Goal: Information Seeking & Learning: Find specific fact

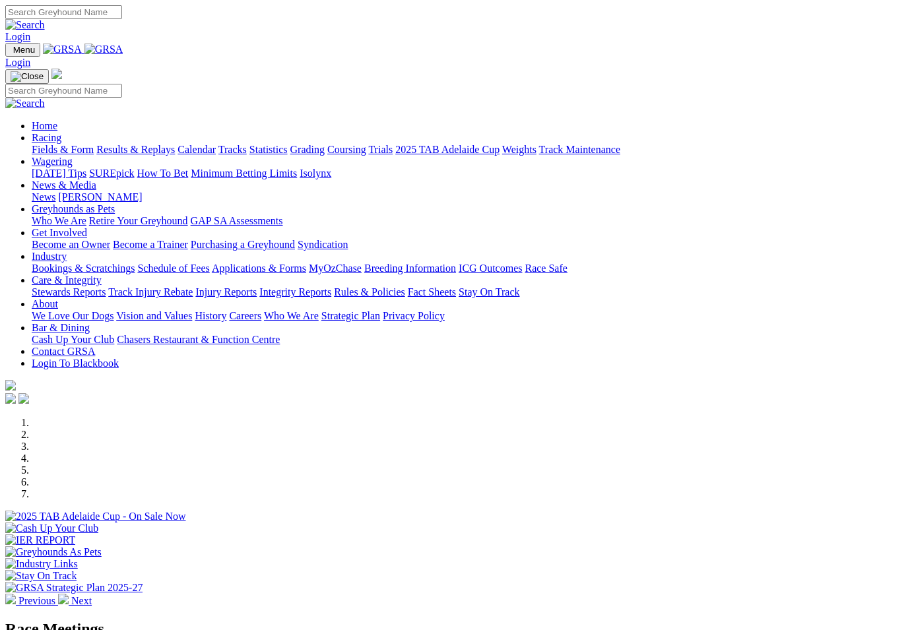
click at [61, 132] on link "Racing" at bounding box center [47, 137] width 30 height 11
click at [174, 144] on link "Results & Replays" at bounding box center [135, 149] width 79 height 11
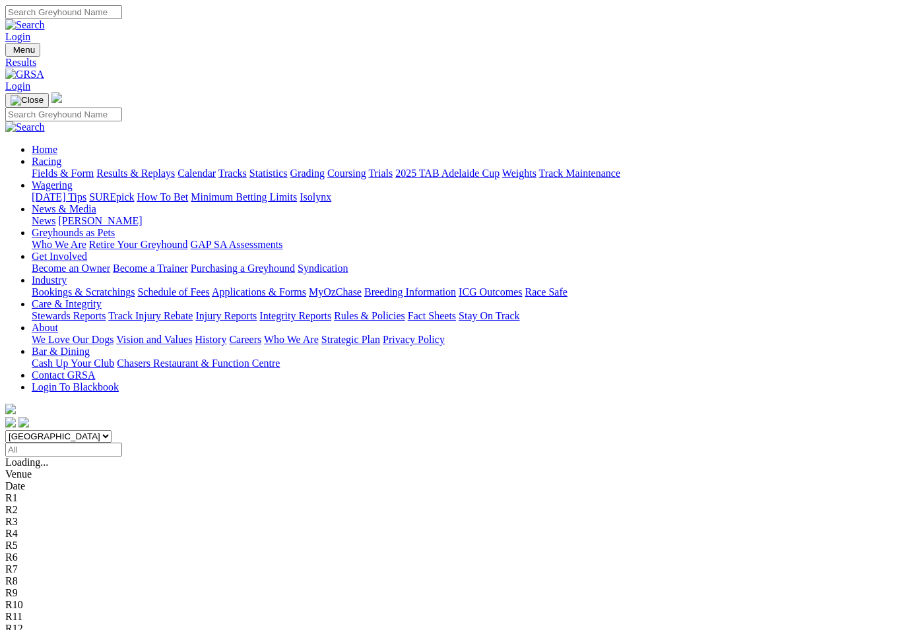
click at [111, 430] on select "South Australia New South Wales Northern Territory Queensland Tasmania Victoria…" at bounding box center [58, 436] width 106 height 13
select select "[GEOGRAPHIC_DATA]"
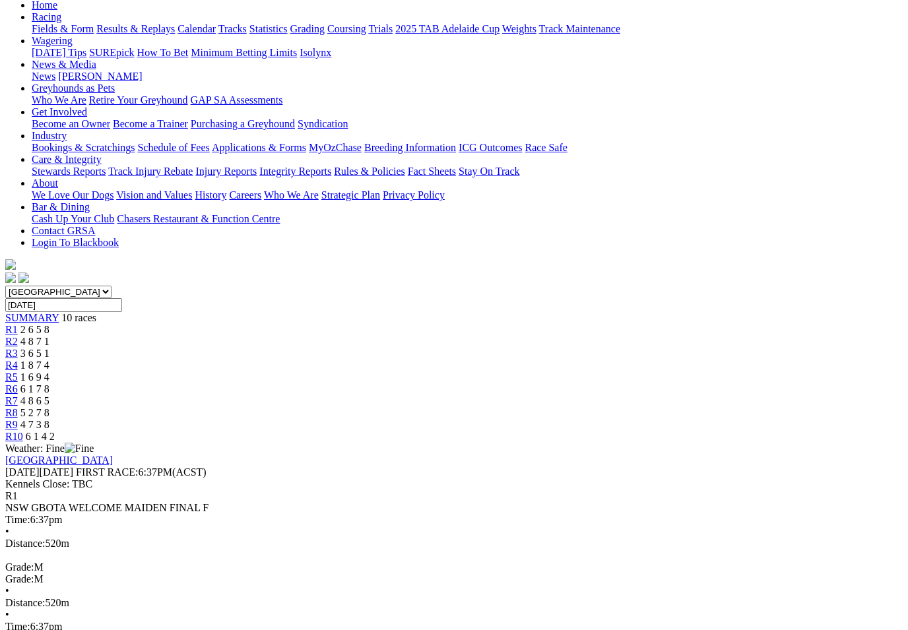
scroll to position [152, 0]
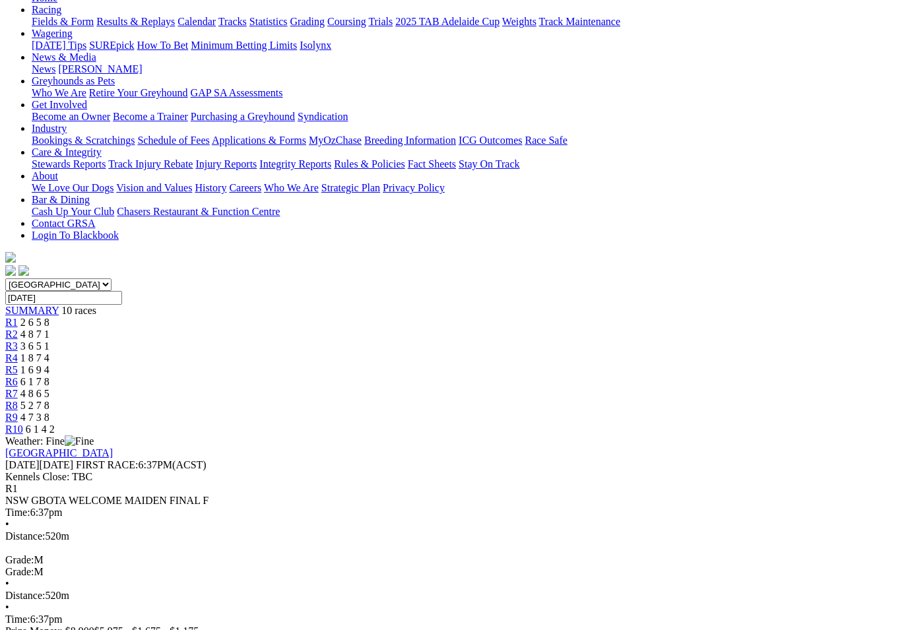
click at [18, 329] on span "R2" at bounding box center [11, 334] width 13 height 11
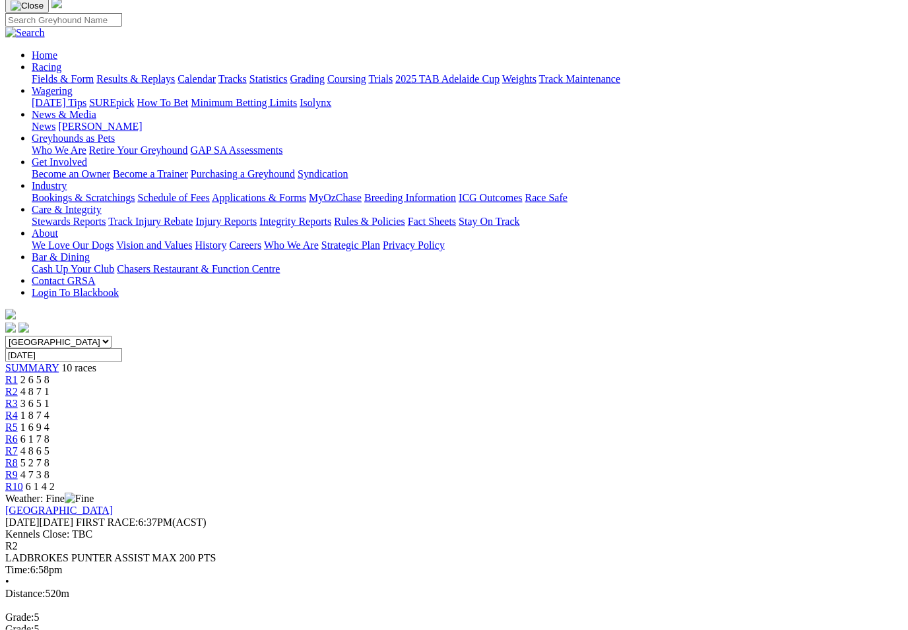
scroll to position [95, 0]
click at [18, 397] on link "R3" at bounding box center [11, 402] width 13 height 11
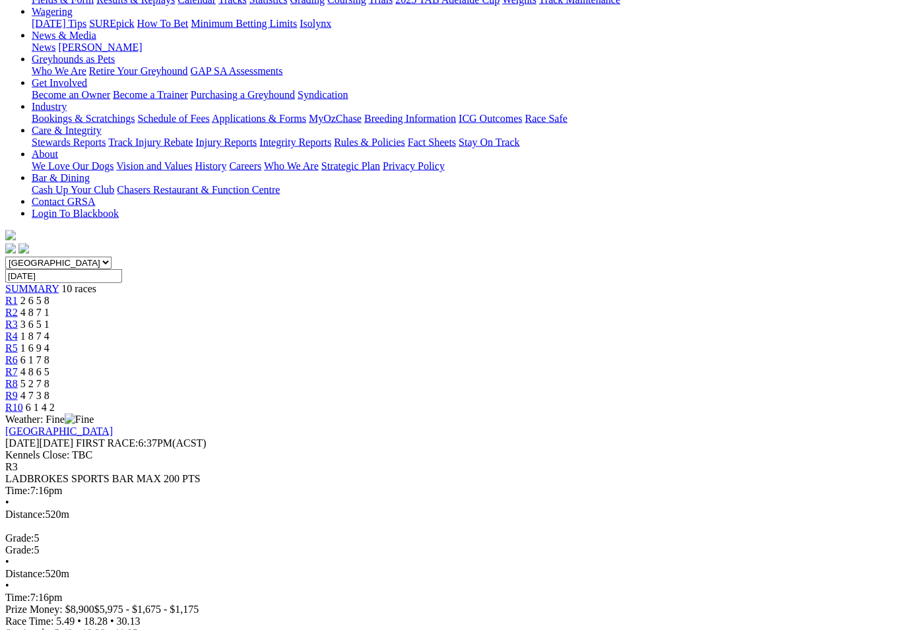
scroll to position [164, 0]
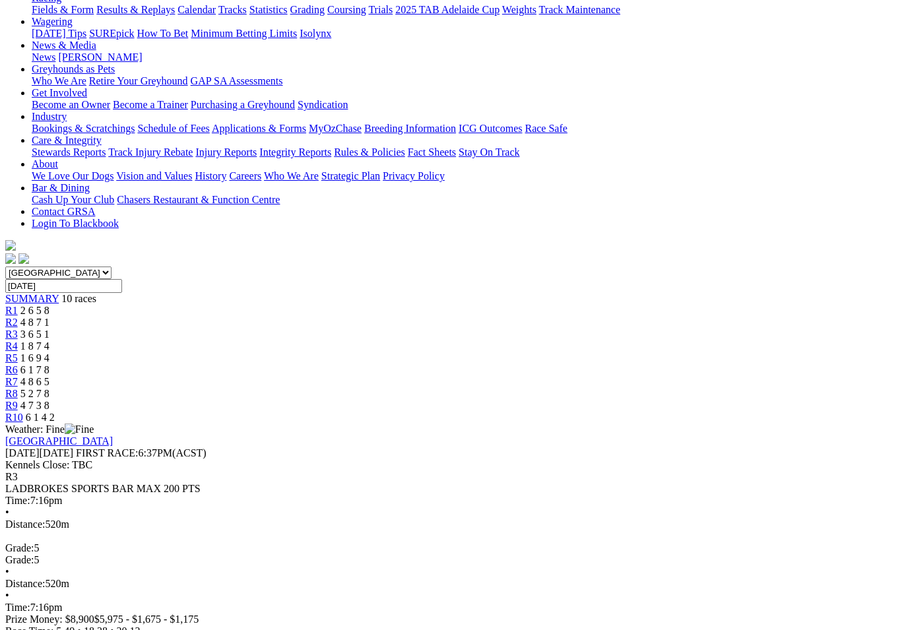
click at [18, 340] on span "R4" at bounding box center [11, 345] width 13 height 11
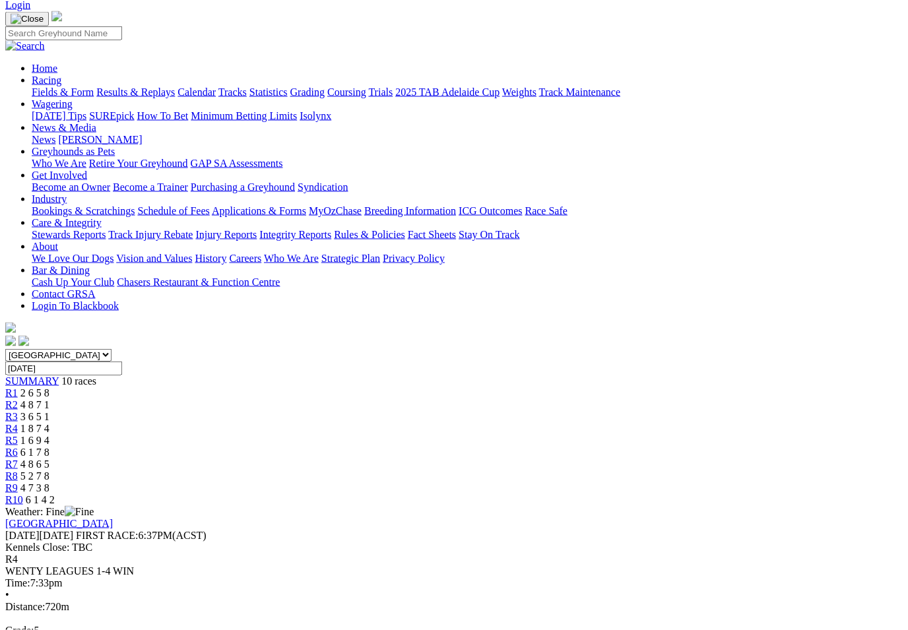
scroll to position [82, 0]
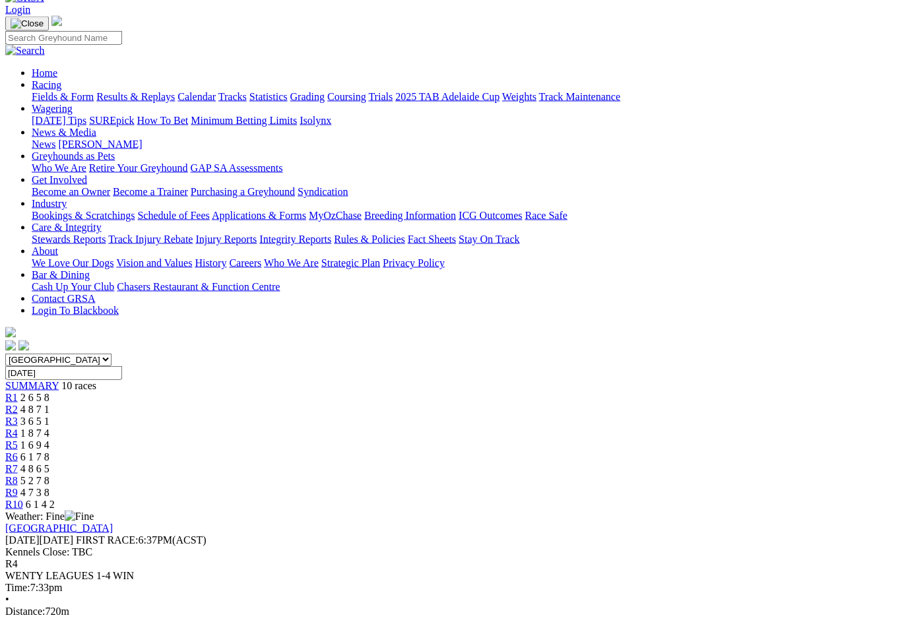
scroll to position [77, 0]
click at [18, 439] on link "R5" at bounding box center [11, 444] width 13 height 11
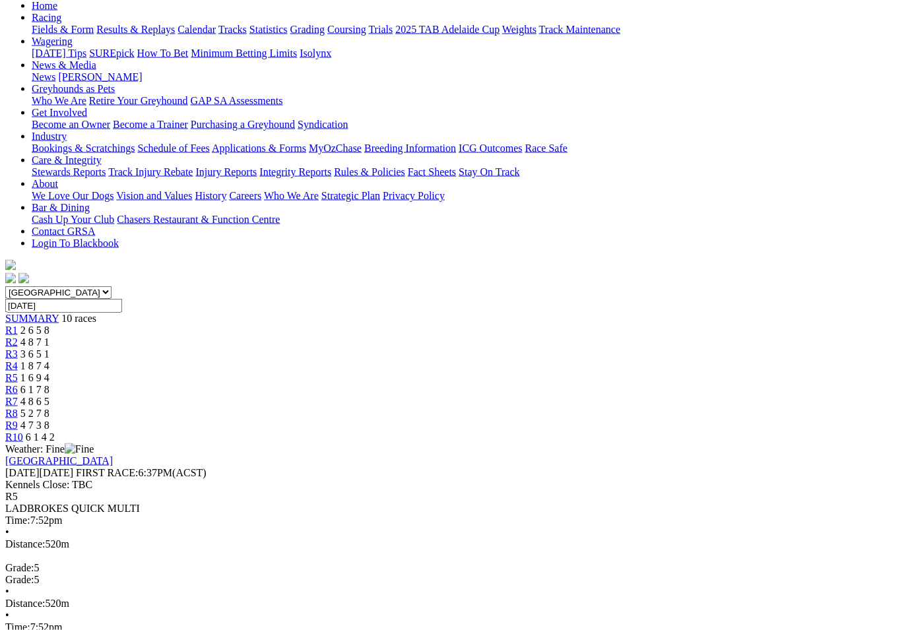
scroll to position [144, 0]
click at [18, 383] on span "R6" at bounding box center [11, 388] width 13 height 11
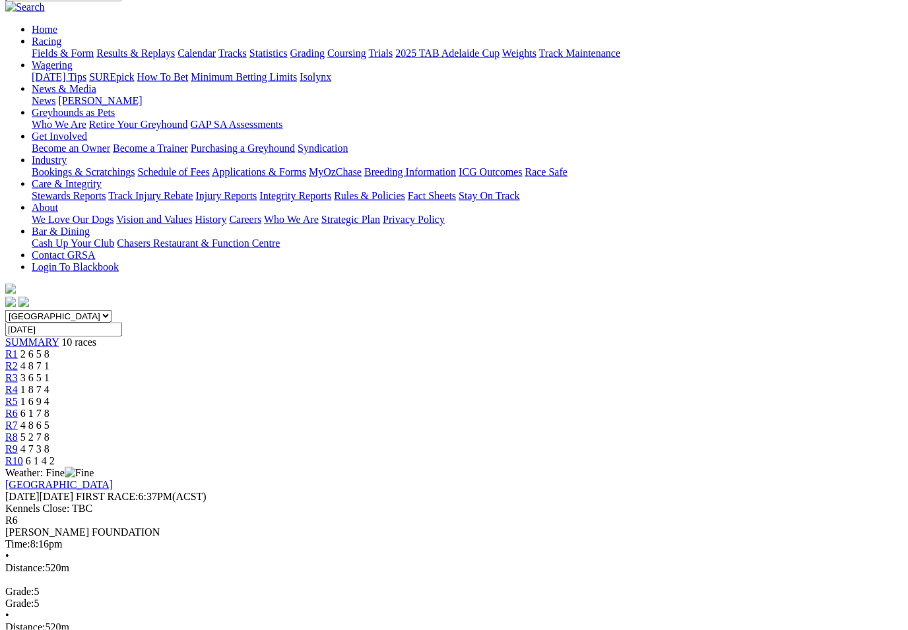
scroll to position [121, 0]
click at [18, 419] on link "R7" at bounding box center [11, 424] width 13 height 11
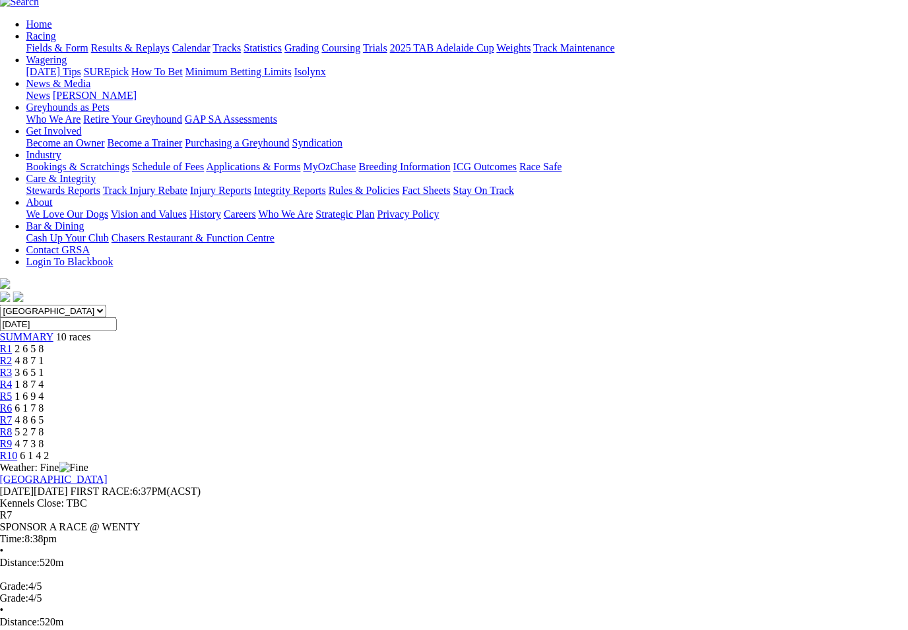
scroll to position [123, 5]
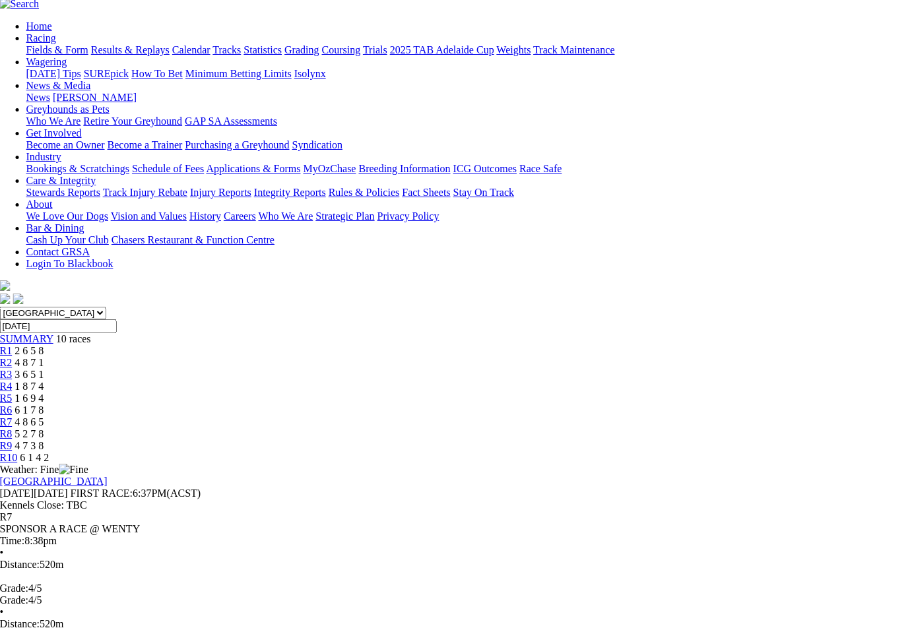
click at [13, 428] on link "R8" at bounding box center [6, 433] width 13 height 11
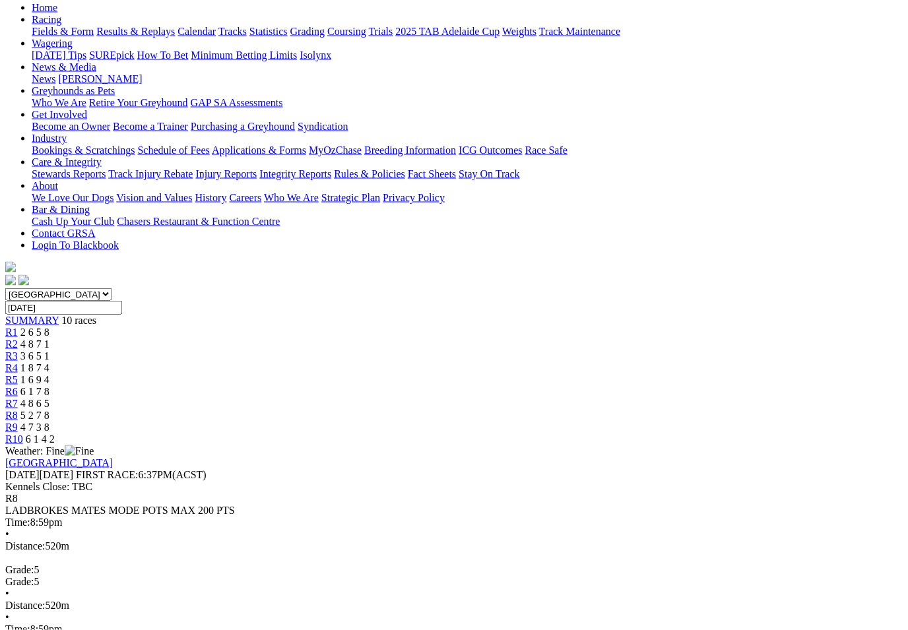
scroll to position [143, 0]
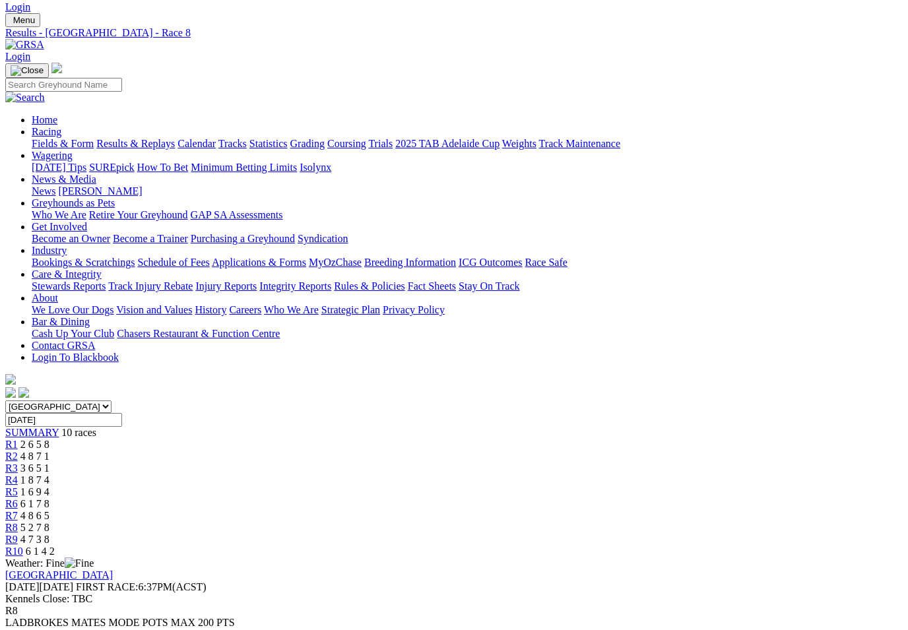
scroll to position [26, 0]
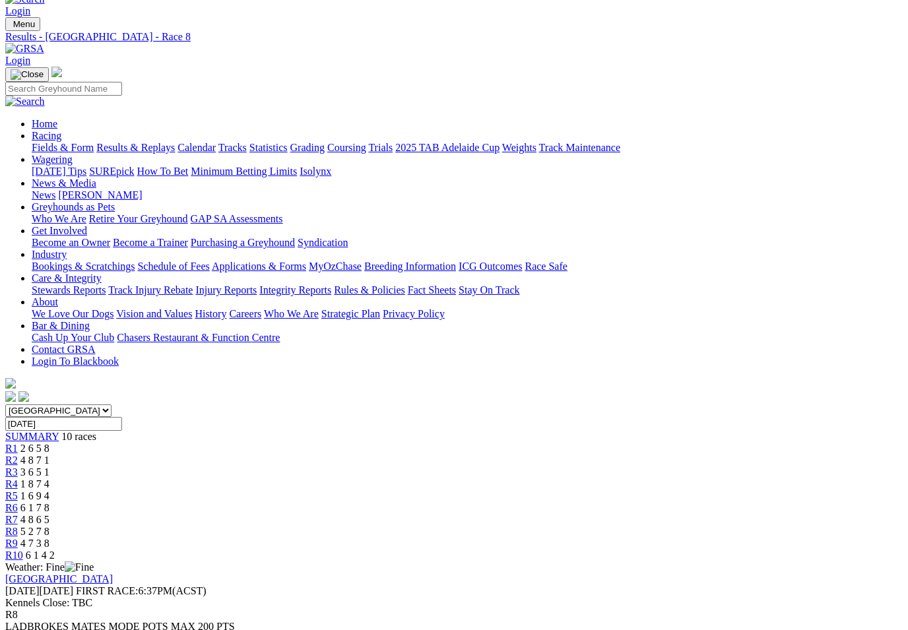
click at [18, 538] on span "R9" at bounding box center [11, 543] width 13 height 11
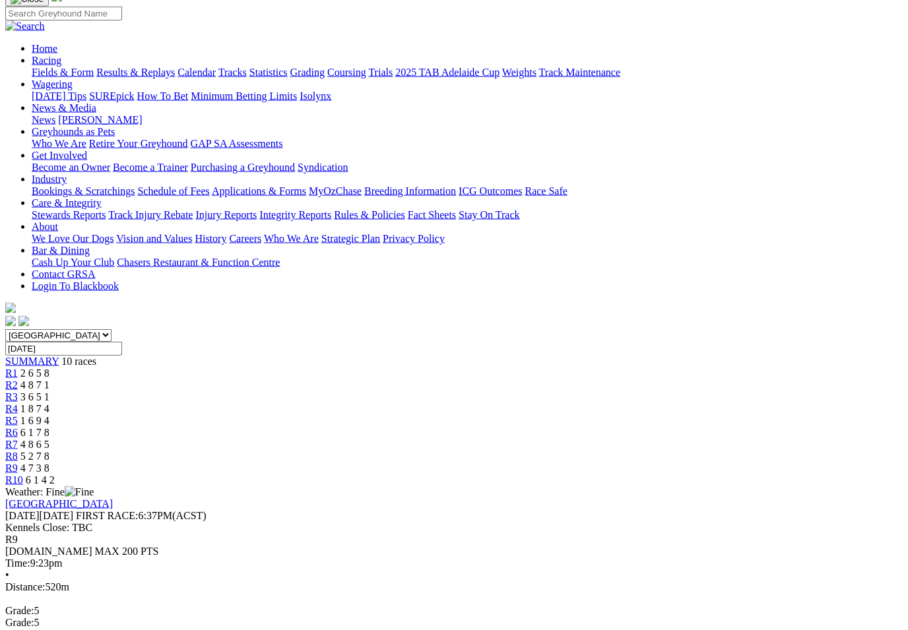
scroll to position [102, 0]
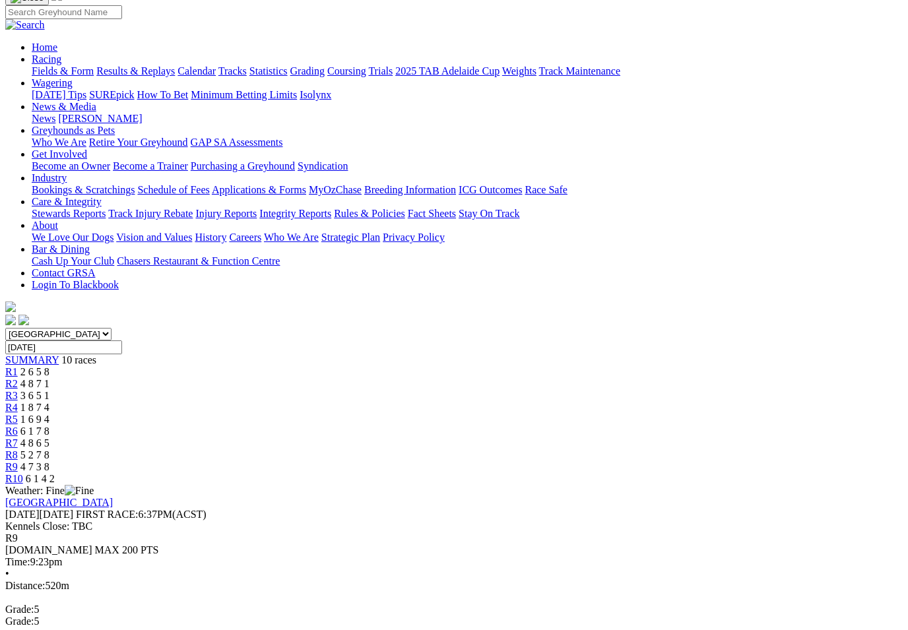
click at [23, 473] on span "R10" at bounding box center [14, 478] width 18 height 11
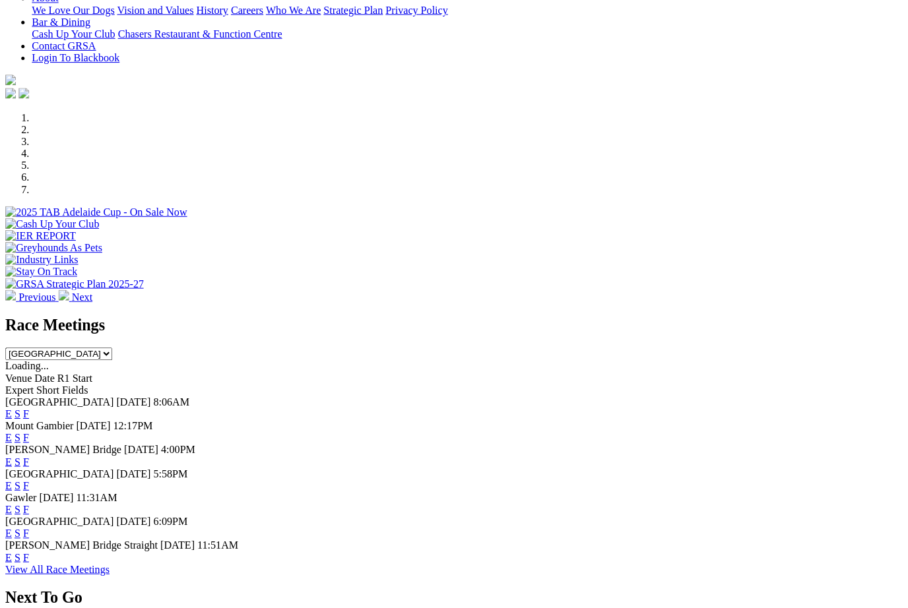
scroll to position [306, 0]
click at [29, 524] on link "F" at bounding box center [26, 529] width 6 height 11
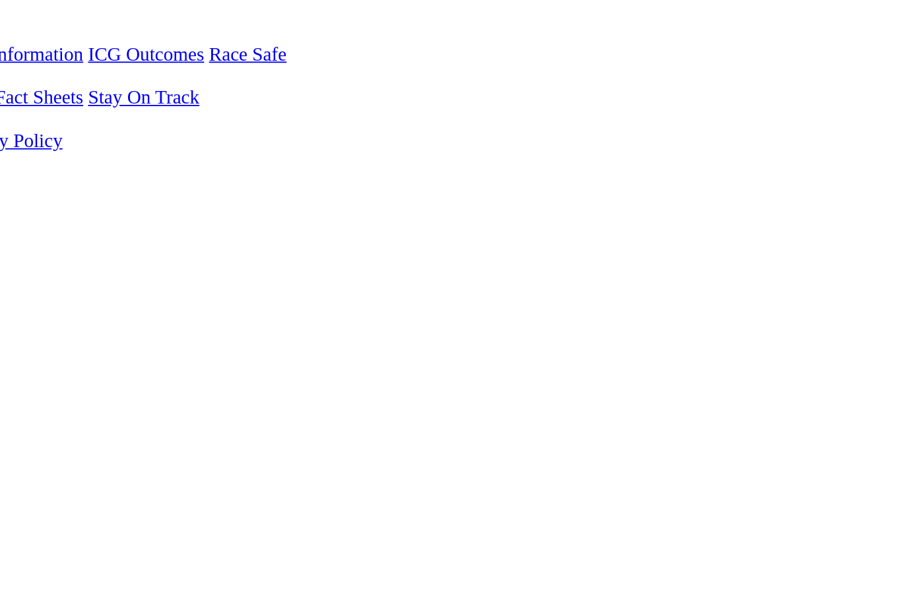
scroll to position [11, 50]
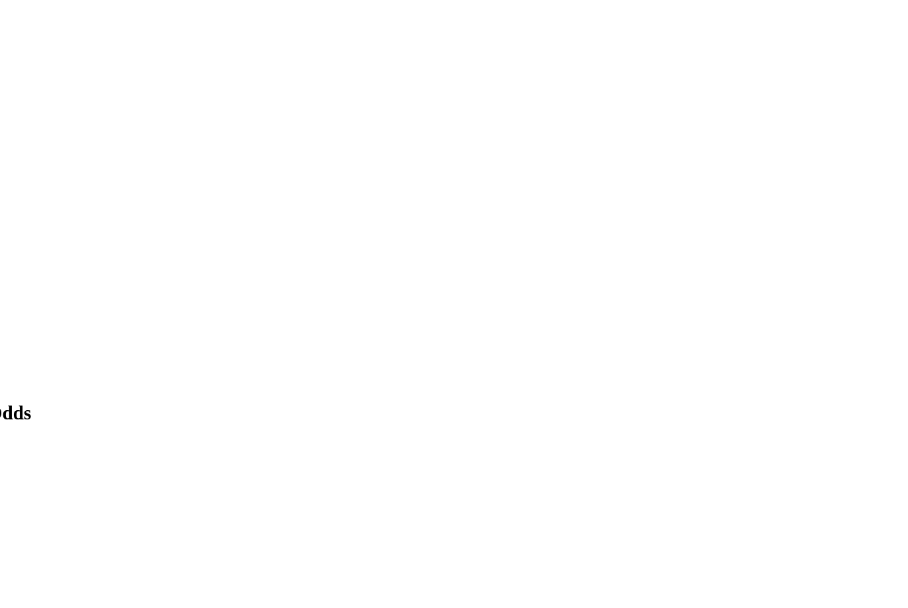
scroll to position [313, 50]
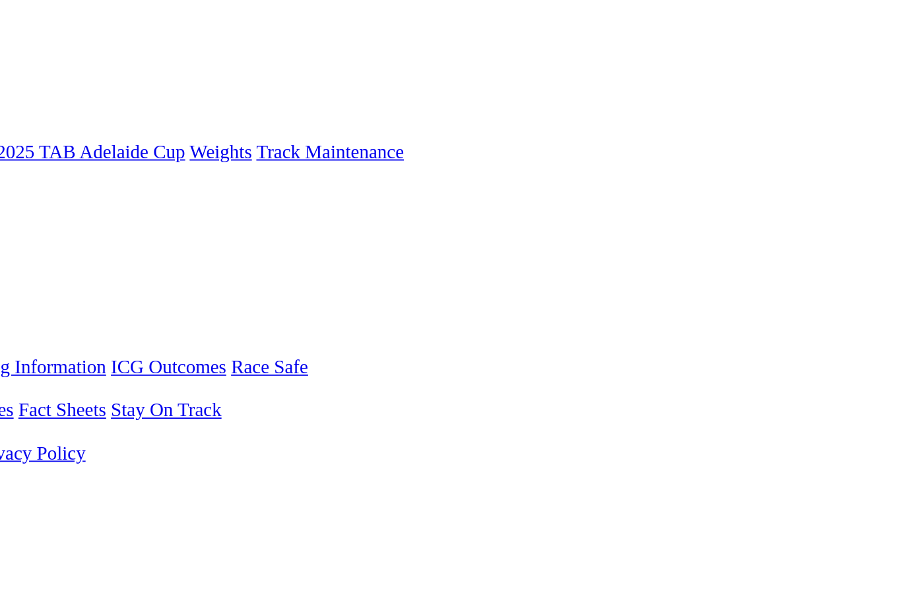
scroll to position [0, 57]
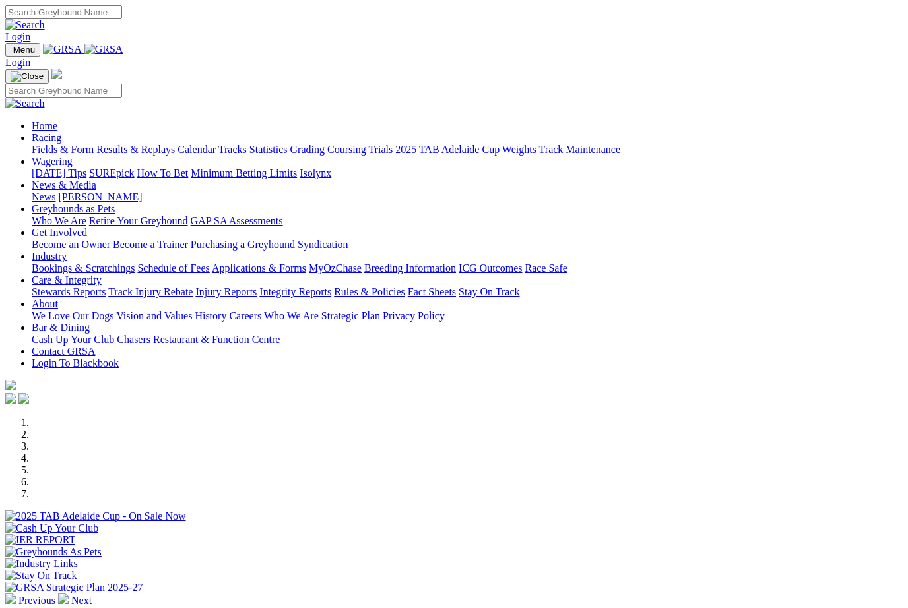
scroll to position [350, 0]
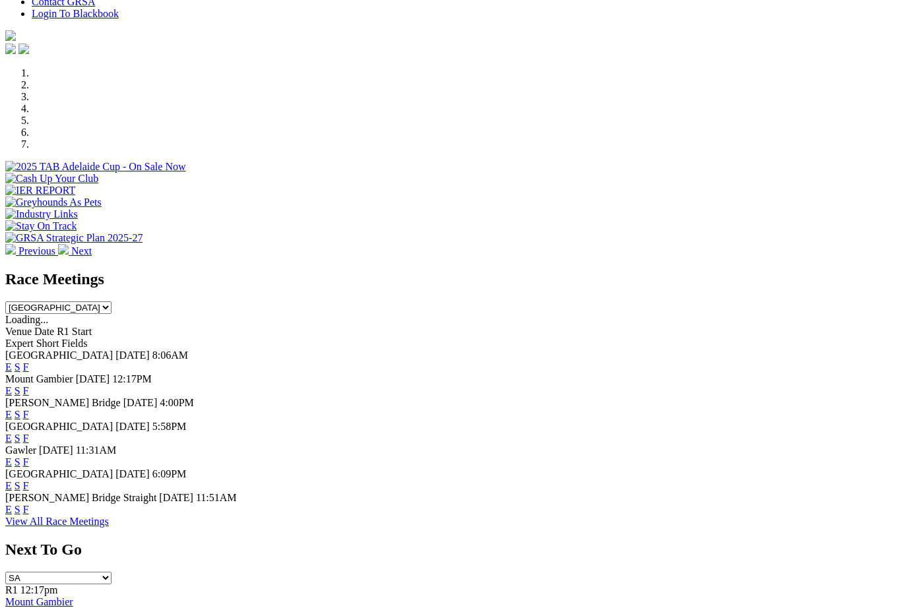
click at [29, 433] on link "F" at bounding box center [26, 438] width 6 height 11
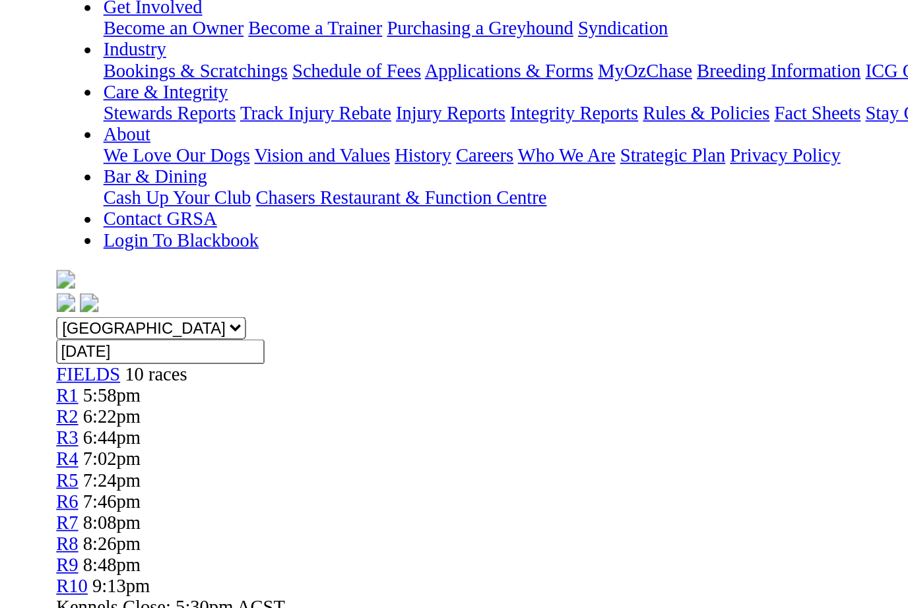
scroll to position [10, 0]
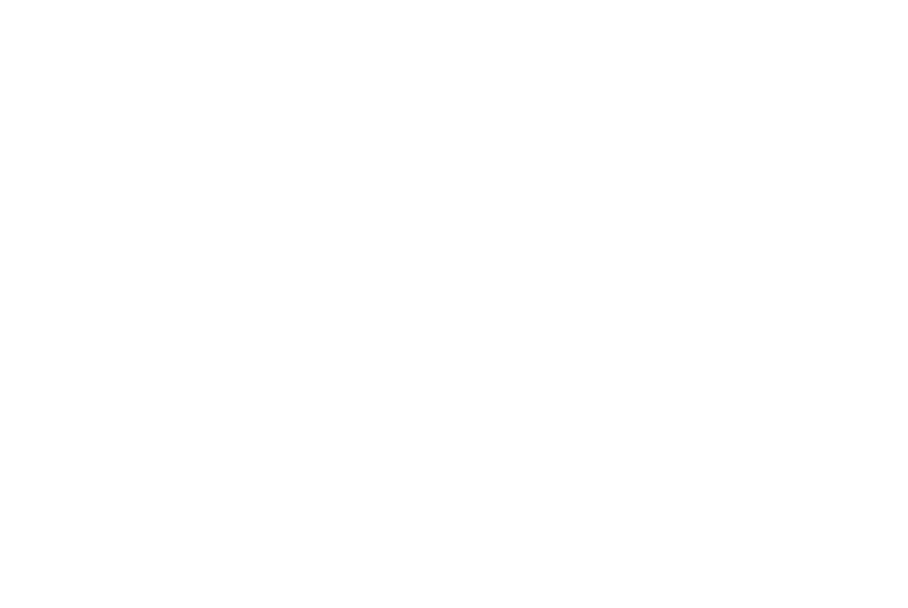
scroll to position [1222, 22]
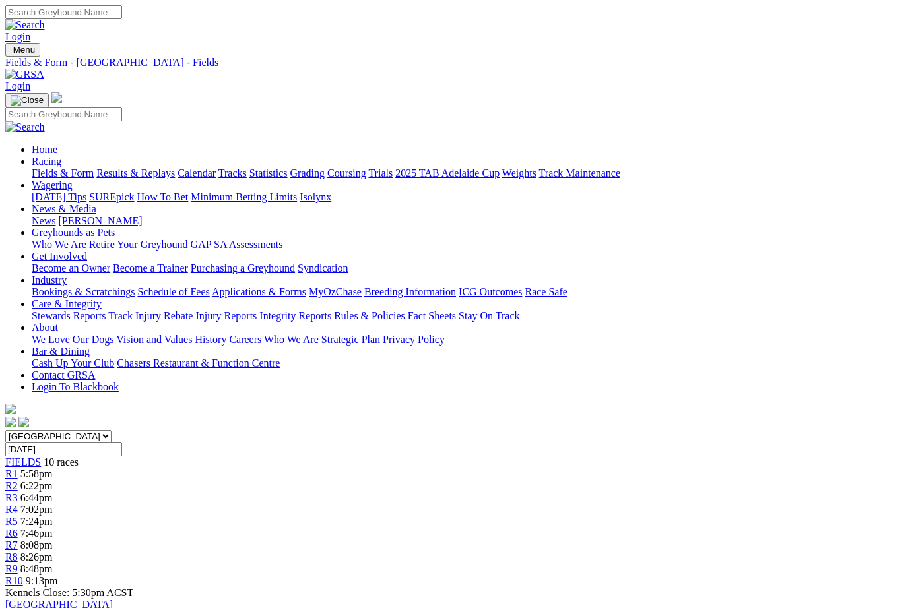
scroll to position [0, 14]
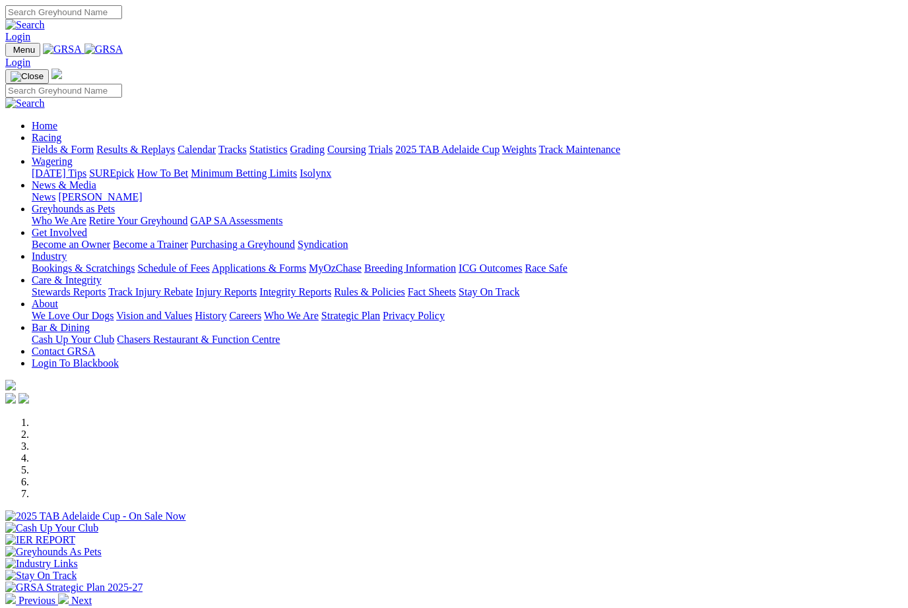
click at [61, 132] on link "Racing" at bounding box center [47, 137] width 30 height 11
click at [288, 144] on link "Statistics" at bounding box center [268, 149] width 38 height 11
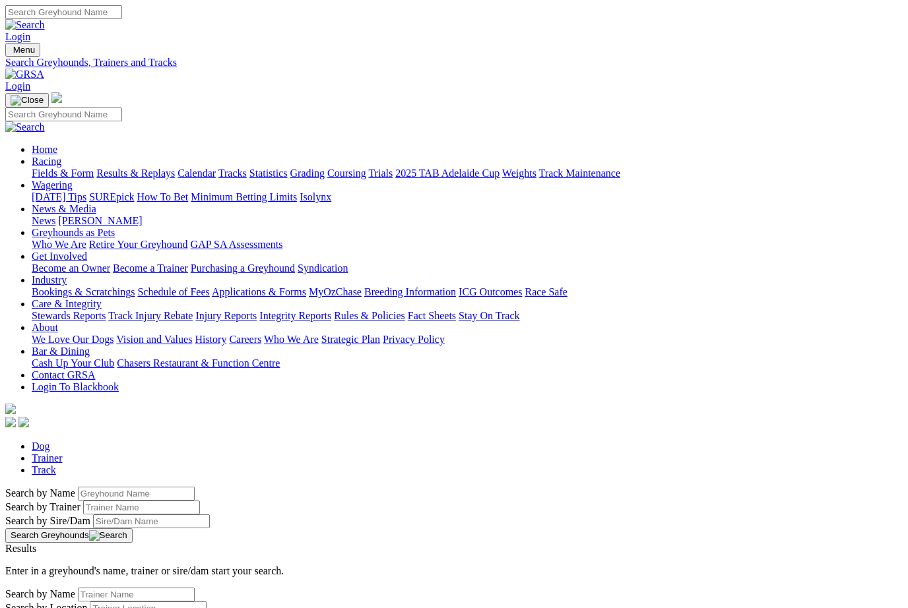
click at [78, 487] on input "Search by Greyhound name" at bounding box center [136, 494] width 117 height 14
type input "Zipping [PERSON_NAME]"
click at [133, 528] on button "Search Greyhounds" at bounding box center [68, 535] width 127 height 15
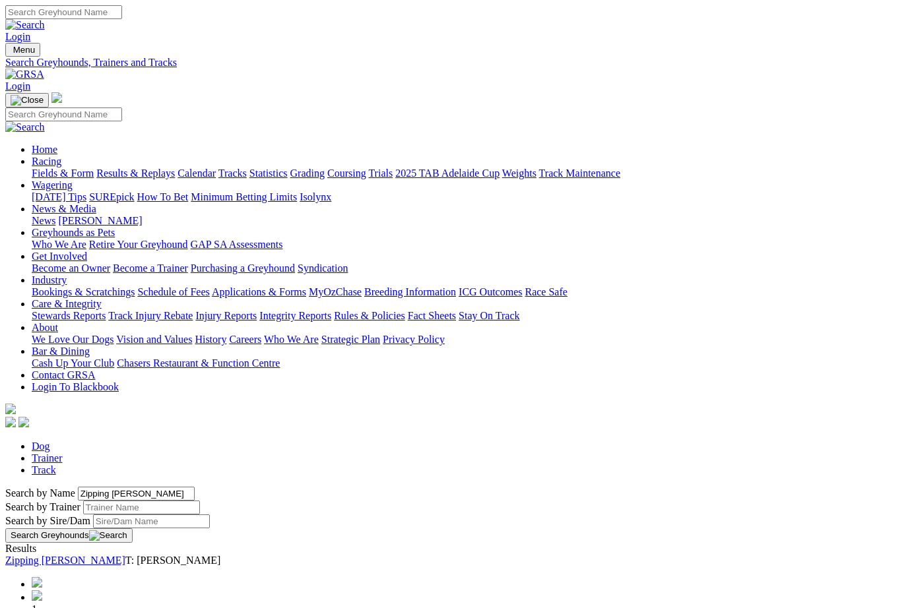
click at [125, 555] on link "Zipping Deloris" at bounding box center [65, 560] width 120 height 11
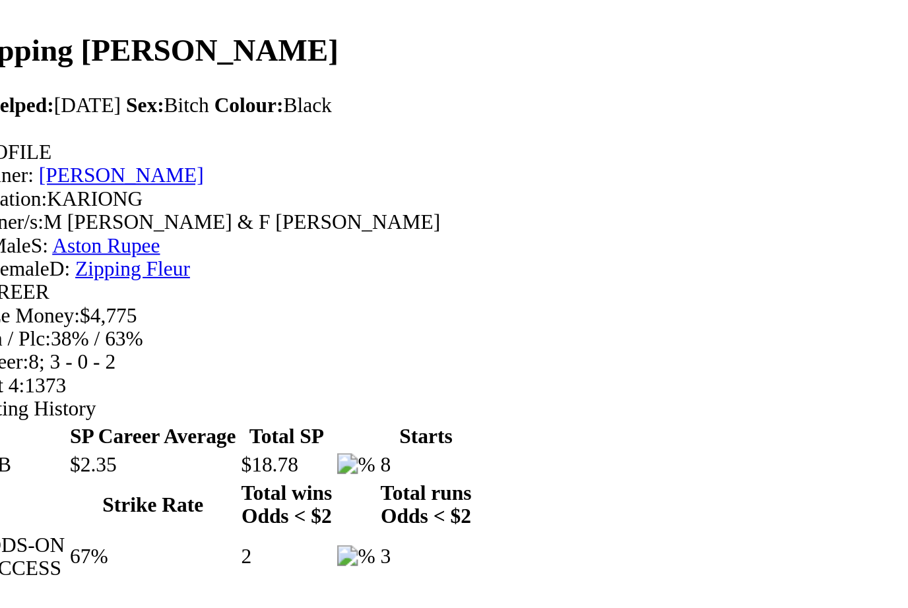
scroll to position [167, 0]
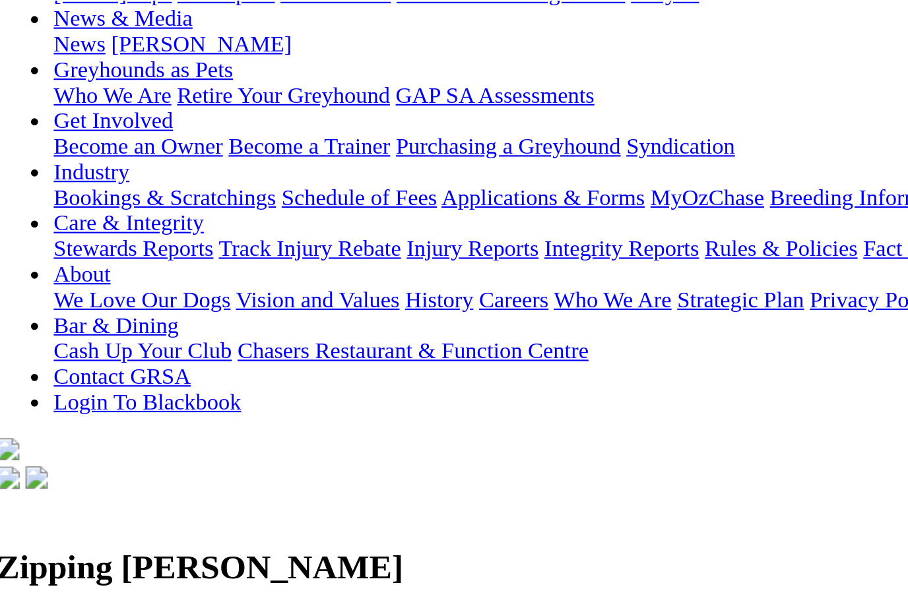
scroll to position [200, 0]
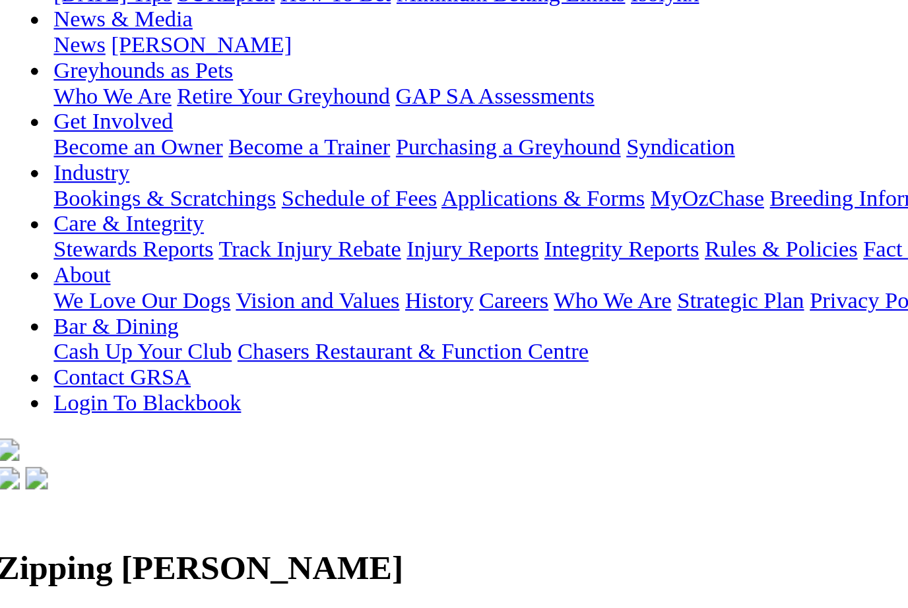
click at [69, 558] on link "Pedigree" at bounding box center [50, 563] width 37 height 11
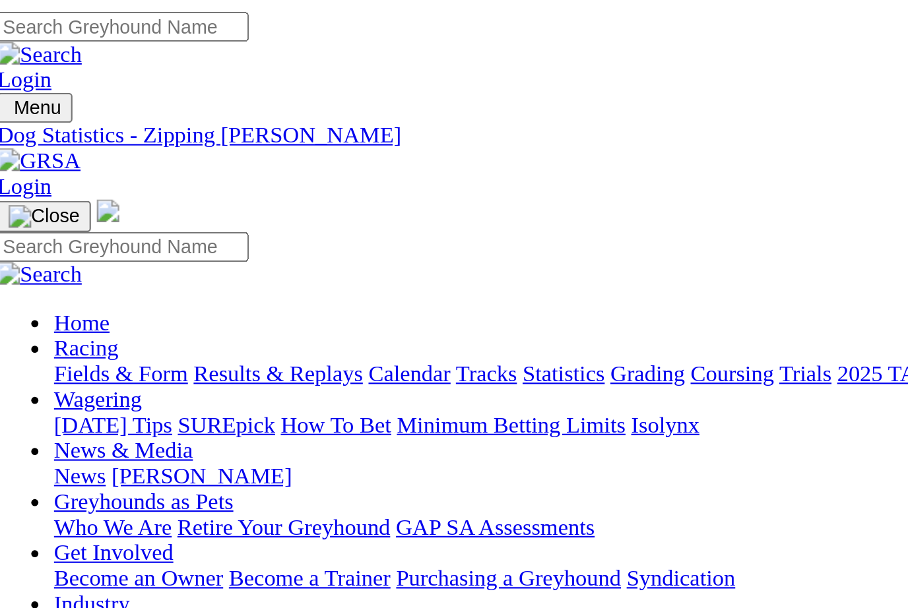
scroll to position [0, 0]
